Goal: Find specific page/section: Find specific page/section

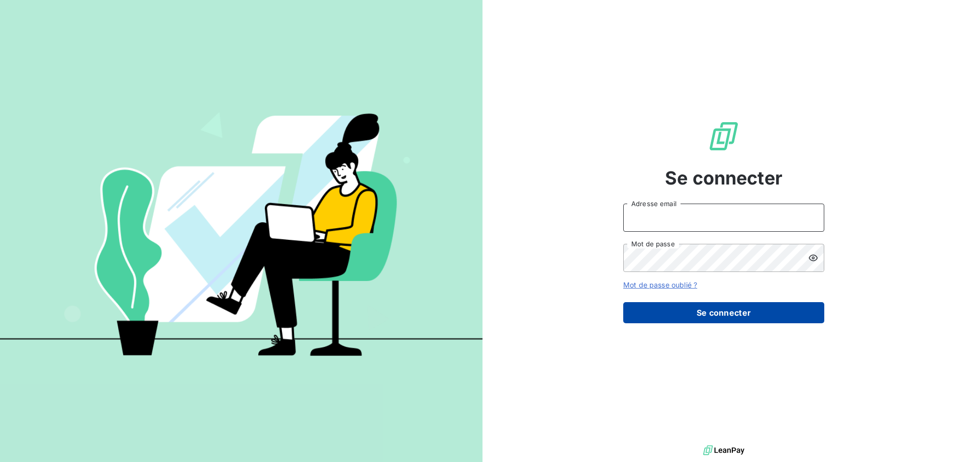
type input "[EMAIL_ADDRESS][DOMAIN_NAME]"
click at [711, 312] on button "Se connecter" at bounding box center [723, 312] width 201 height 21
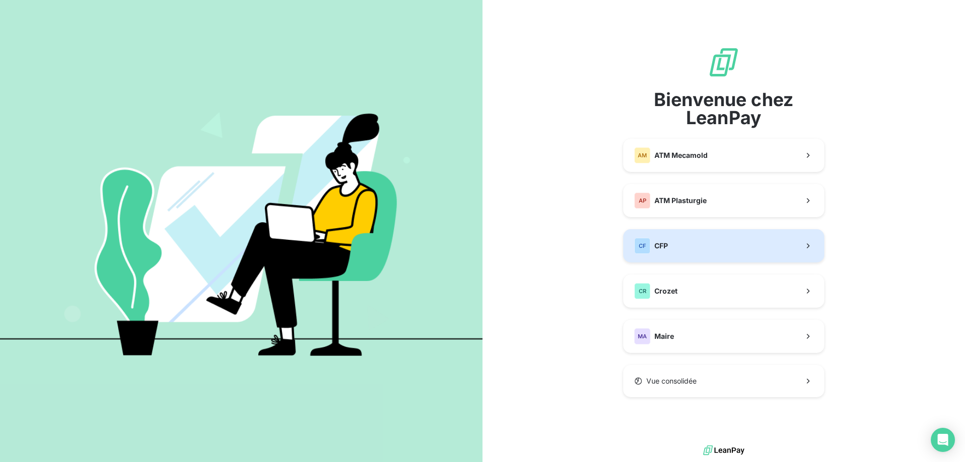
click at [716, 249] on button "CF CFP" at bounding box center [723, 245] width 201 height 33
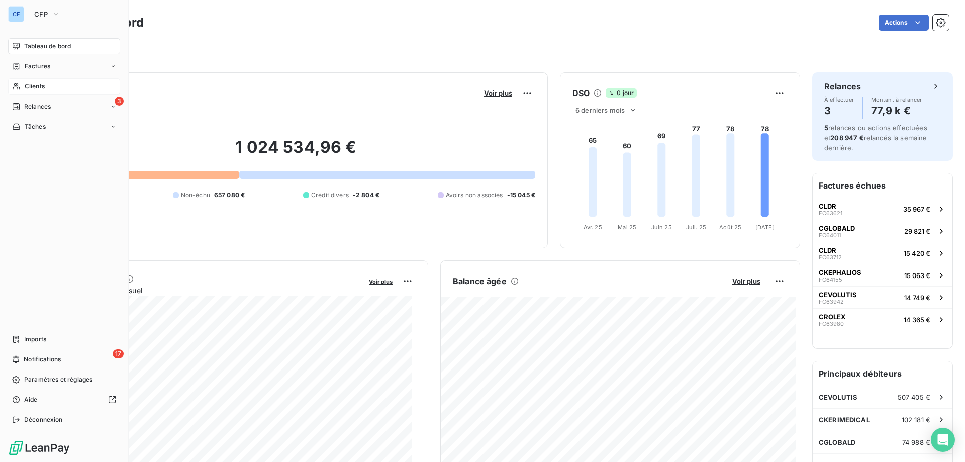
click at [50, 87] on div "Clients" at bounding box center [64, 86] width 112 height 16
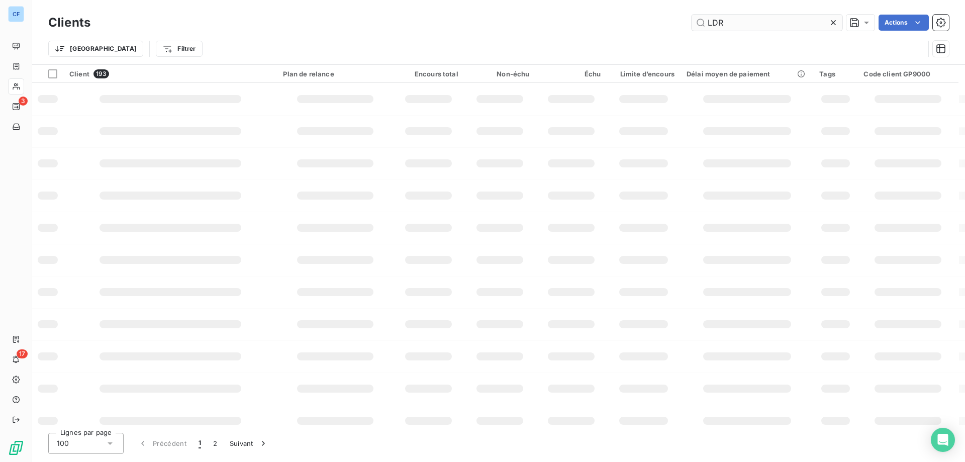
type input "LDR"
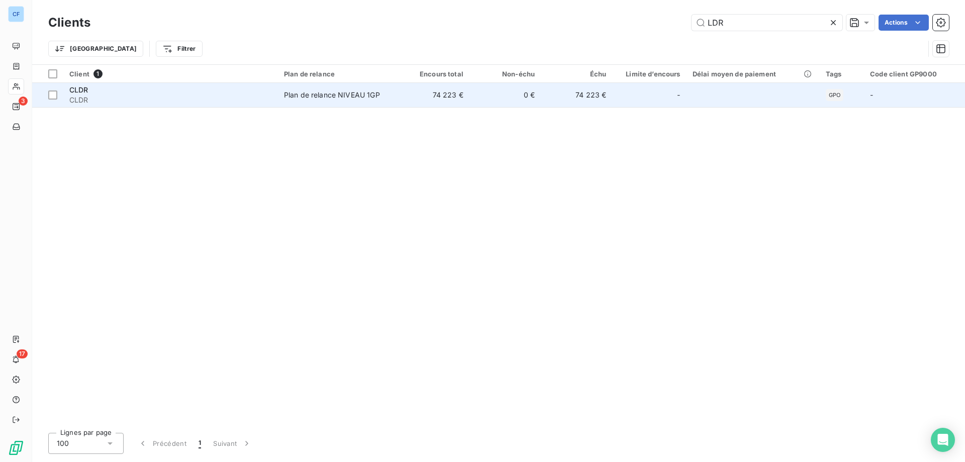
click at [323, 96] on div "Plan de relance NIVEAU 1GP" at bounding box center [332, 95] width 96 height 10
